Goal: Transaction & Acquisition: Purchase product/service

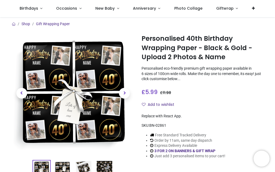
scroll to position [126, 0]
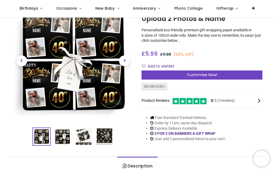
scroll to position [36, 0]
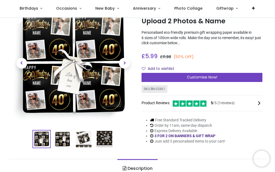
click at [209, 78] on span "Customise Now!" at bounding box center [202, 77] width 30 height 5
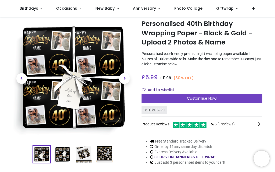
scroll to position [12, 0]
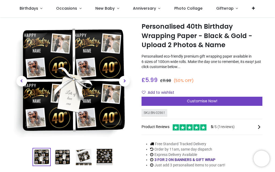
click at [203, 103] on span "Customise Now!" at bounding box center [202, 101] width 30 height 5
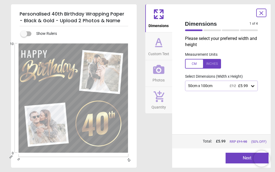
click at [215, 63] on div at bounding box center [203, 64] width 36 height 10
click at [254, 85] on icon at bounding box center [252, 86] width 3 height 2
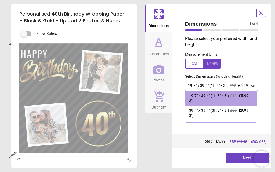
click at [220, 115] on div "39.4" x 39.4" (3ft 3" x 3ft 3")" at bounding box center [209, 113] width 41 height 10
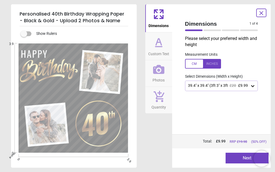
click at [242, 157] on button "Next" at bounding box center [247, 158] width 43 height 11
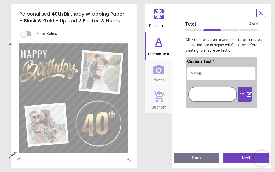
click at [218, 73] on button "NAME" at bounding box center [221, 73] width 69 height 13
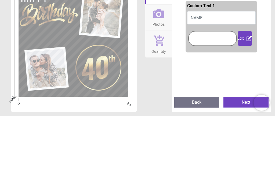
click at [203, 67] on button "NAME" at bounding box center [221, 73] width 69 height 13
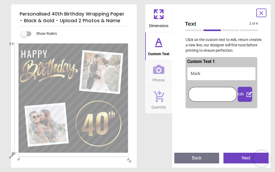
type textarea "****"
click at [214, 96] on div at bounding box center [213, 94] width 46 height 12
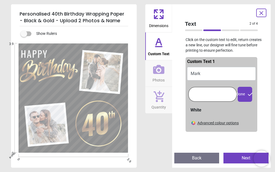
click at [216, 94] on div at bounding box center [213, 94] width 46 height 12
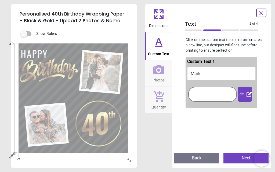
click at [213, 95] on div at bounding box center [213, 94] width 46 height 12
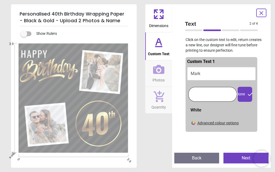
click at [220, 124] on div "Advanced colour options" at bounding box center [217, 123] width 41 height 5
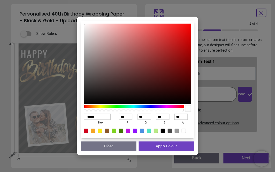
click at [236, 112] on div "****** hex *** r *** g *** b *** a Close Apply Colour" at bounding box center [137, 86] width 275 height 172
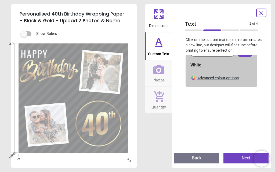
click at [242, 159] on button "Next" at bounding box center [245, 158] width 45 height 11
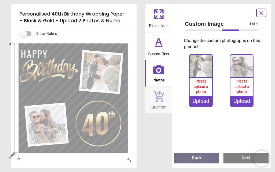
click at [203, 101] on div "Upload" at bounding box center [201, 101] width 23 height 11
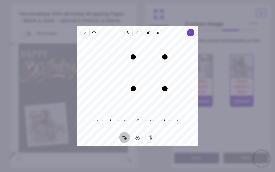
click at [131, 71] on div "Drag edge l" at bounding box center [133, 73] width 5 height 32
click at [195, 29] on span "Done" at bounding box center [191, 33] width 8 height 8
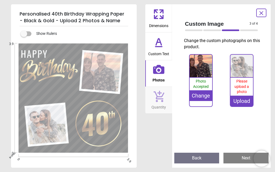
click at [204, 96] on div "Change" at bounding box center [201, 95] width 23 height 11
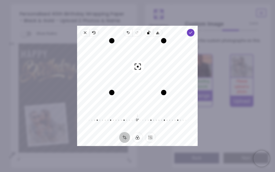
click at [195, 29] on span "Done" at bounding box center [191, 33] width 8 height 8
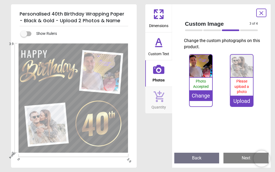
click at [202, 85] on span "Photo Accepted" at bounding box center [201, 84] width 16 height 10
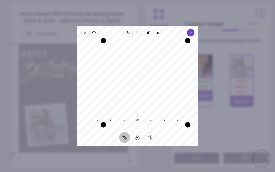
click at [195, 29] on span "Done" at bounding box center [191, 33] width 8 height 8
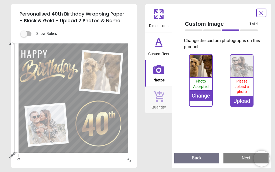
click at [246, 84] on span "Please upload a photo" at bounding box center [241, 86] width 15 height 15
click at [197, 162] on button "Back" at bounding box center [196, 158] width 45 height 11
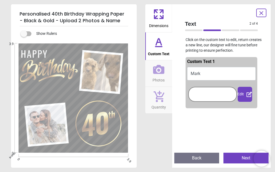
scroll to position [0, 0]
click at [243, 157] on button "Next" at bounding box center [245, 158] width 45 height 11
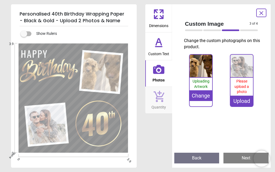
click at [203, 95] on div "Change" at bounding box center [201, 95] width 23 height 11
click at [264, 13] on icon at bounding box center [261, 13] width 6 height 6
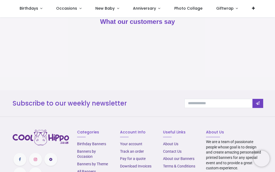
scroll to position [466, 0]
